Goal: Find specific page/section: Find specific page/section

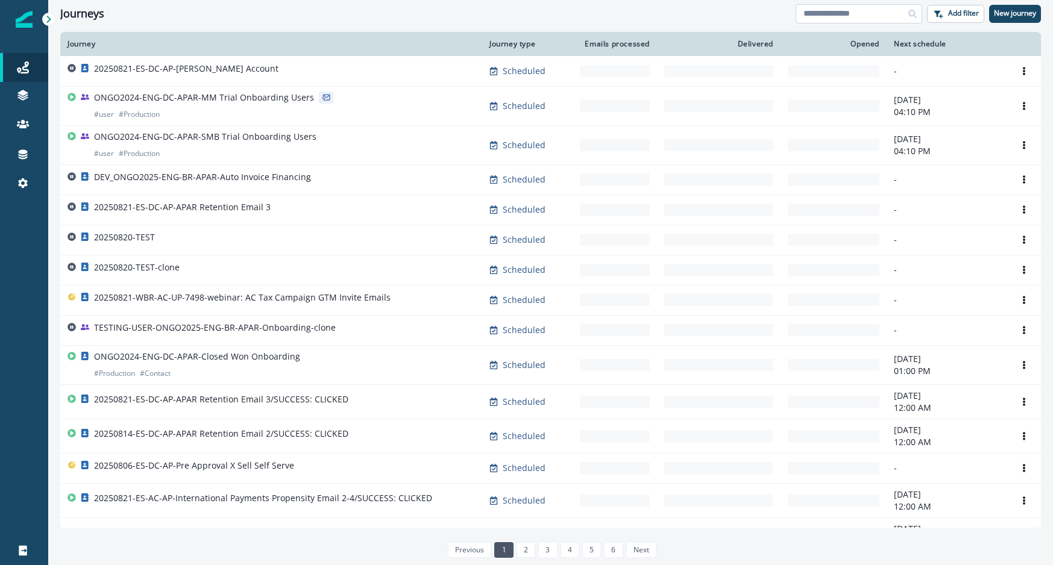
click at [826, 14] on input at bounding box center [858, 13] width 127 height 19
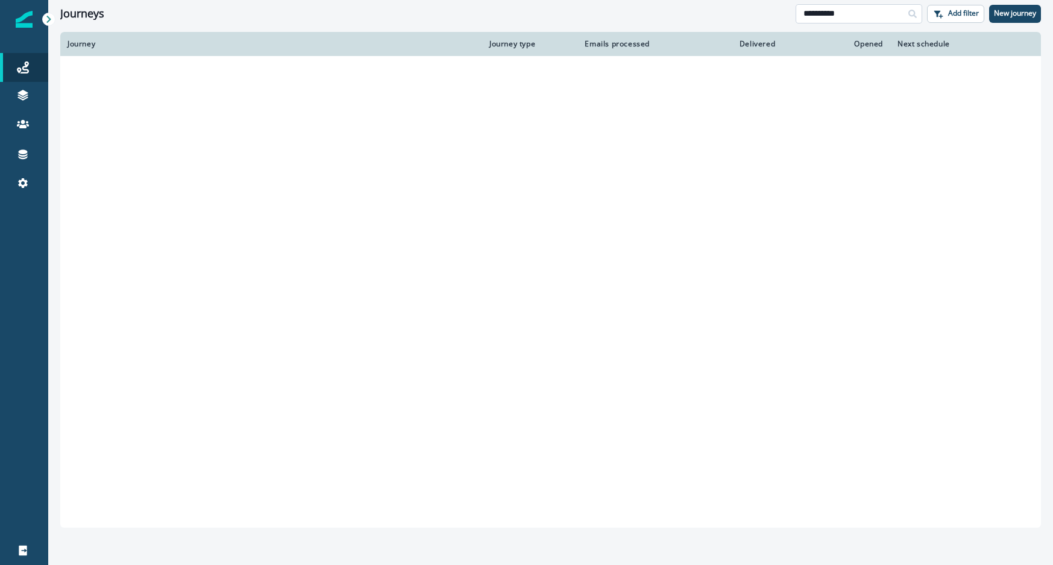
type input "**********"
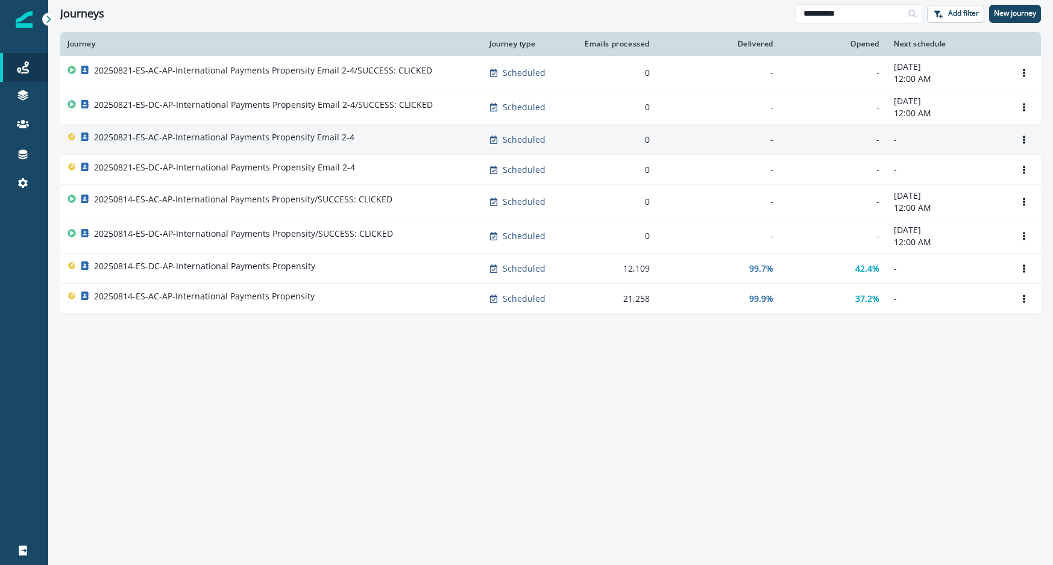
click at [341, 141] on p "20250821-ES-AC-AP-International Payments Propensity Email 2-4" at bounding box center [224, 137] width 260 height 12
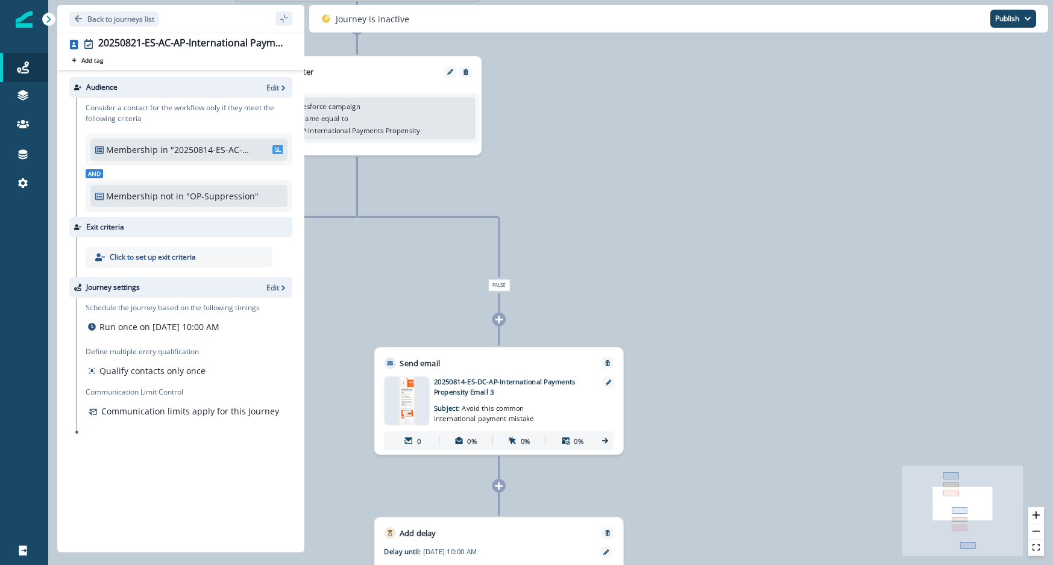
click at [407, 399] on img at bounding box center [406, 401] width 19 height 49
